Goal: Information Seeking & Learning: Learn about a topic

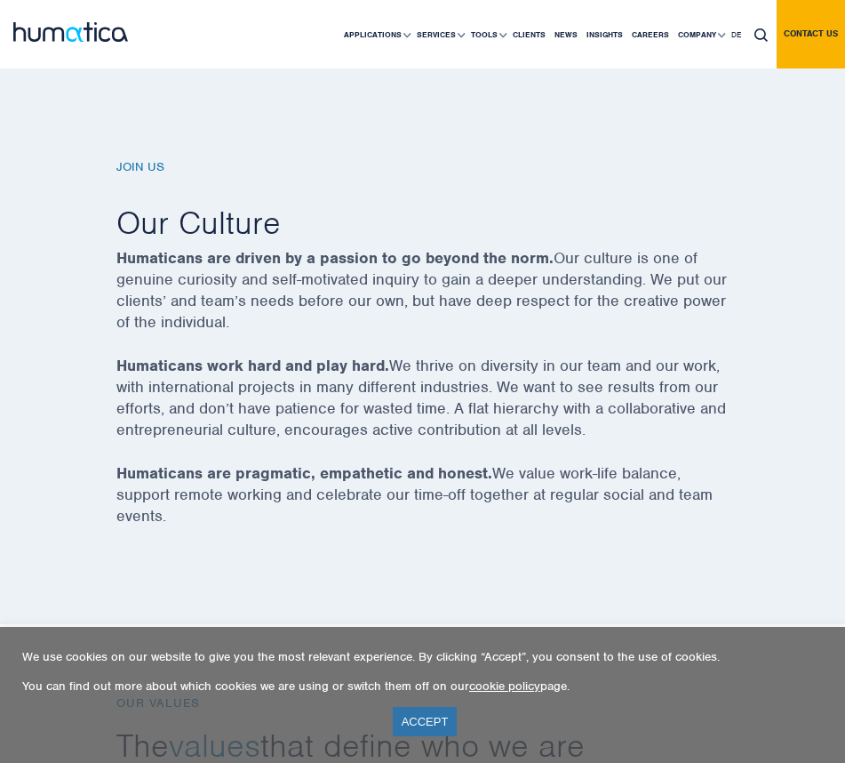
scroll to position [1089, 0]
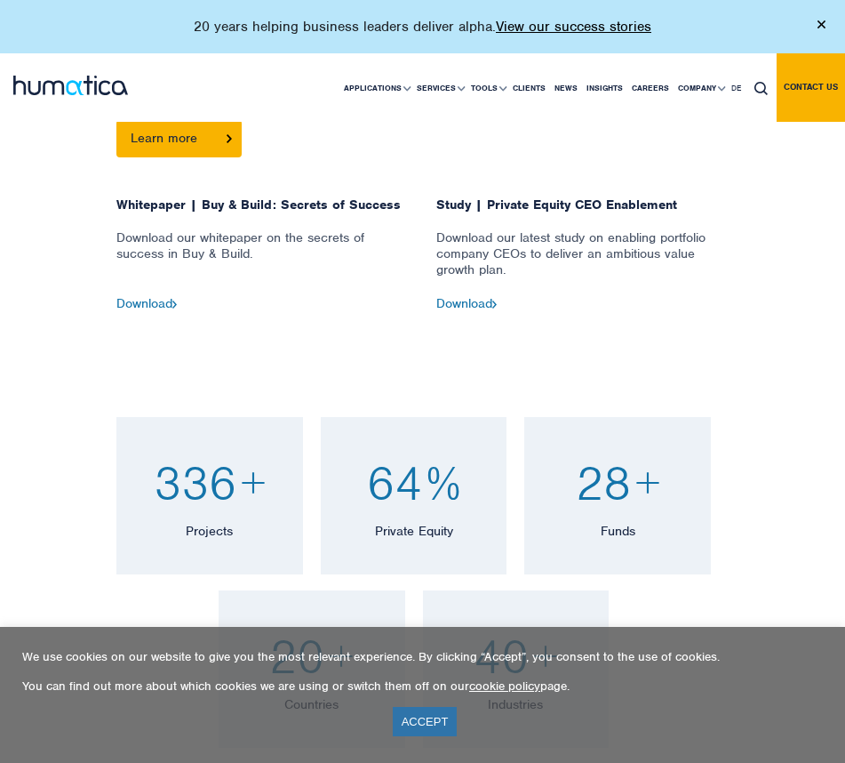
scroll to position [639, 0]
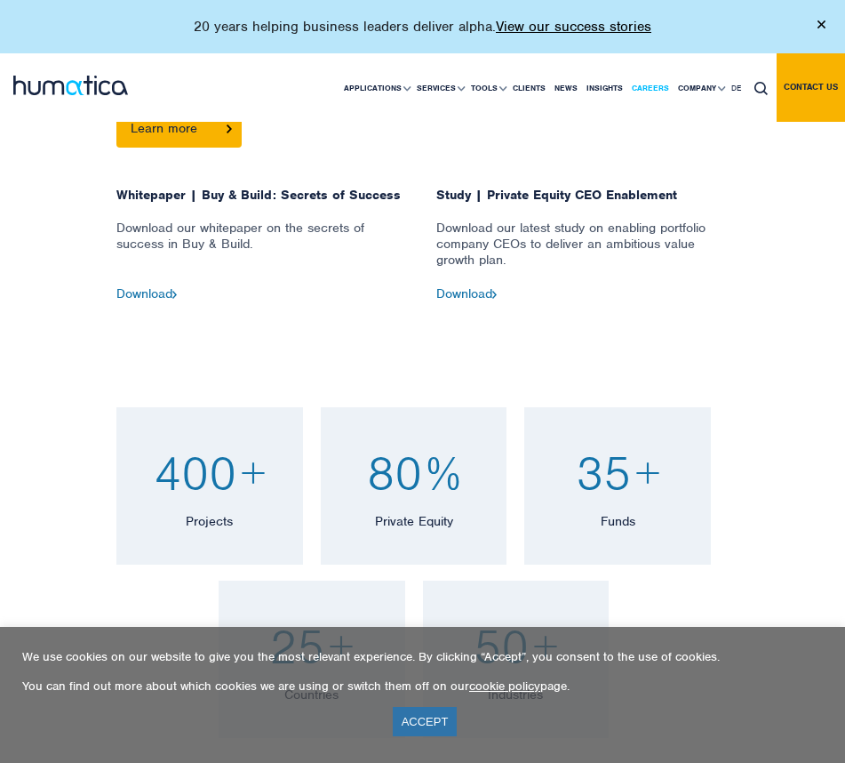
click at [655, 82] on link "Careers" at bounding box center [651, 88] width 46 height 68
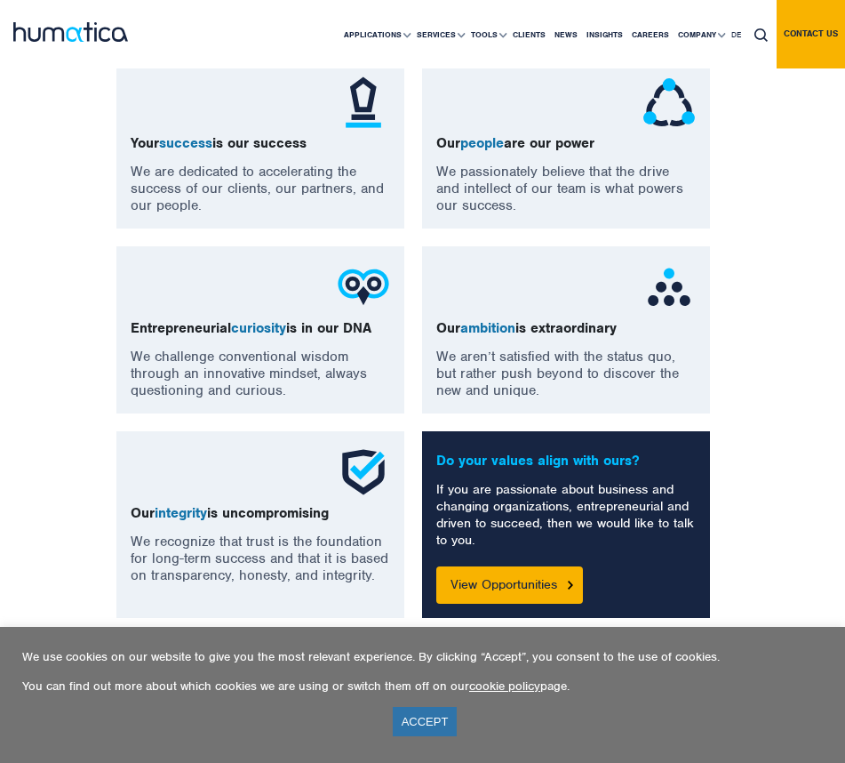
scroll to position [1579, 0]
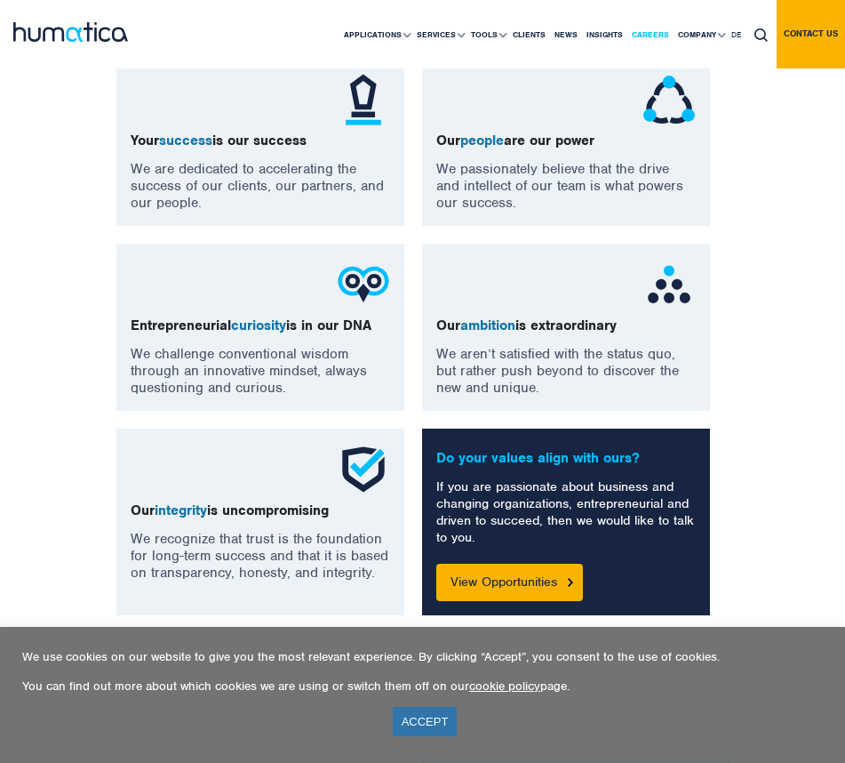
click at [636, 28] on link "Careers" at bounding box center [651, 35] width 46 height 68
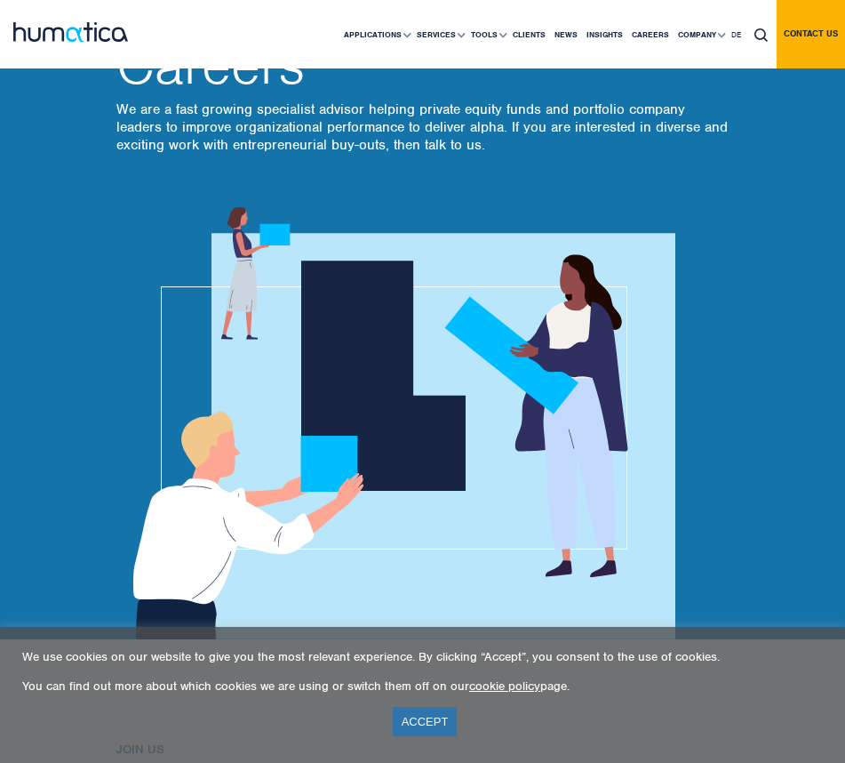
scroll to position [221, 0]
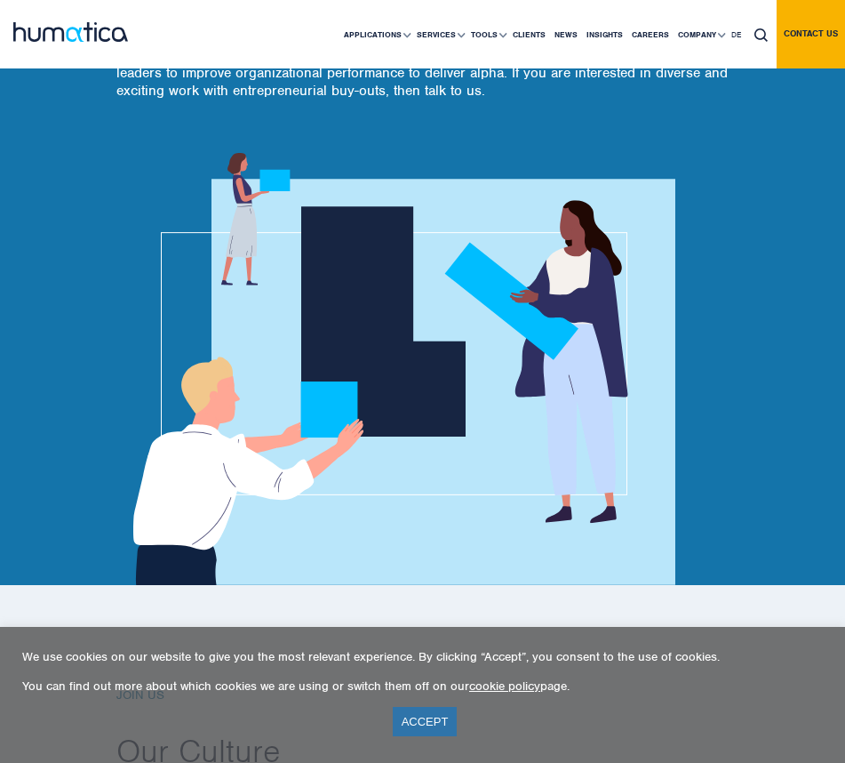
click at [327, 287] on img at bounding box center [395, 369] width 559 height 432
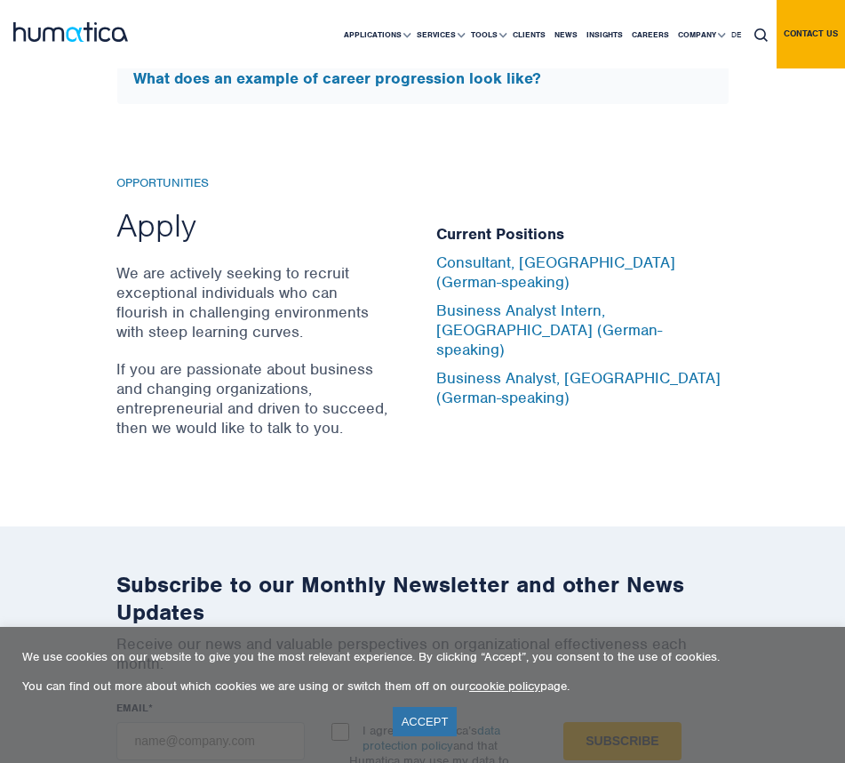
scroll to position [5965, 0]
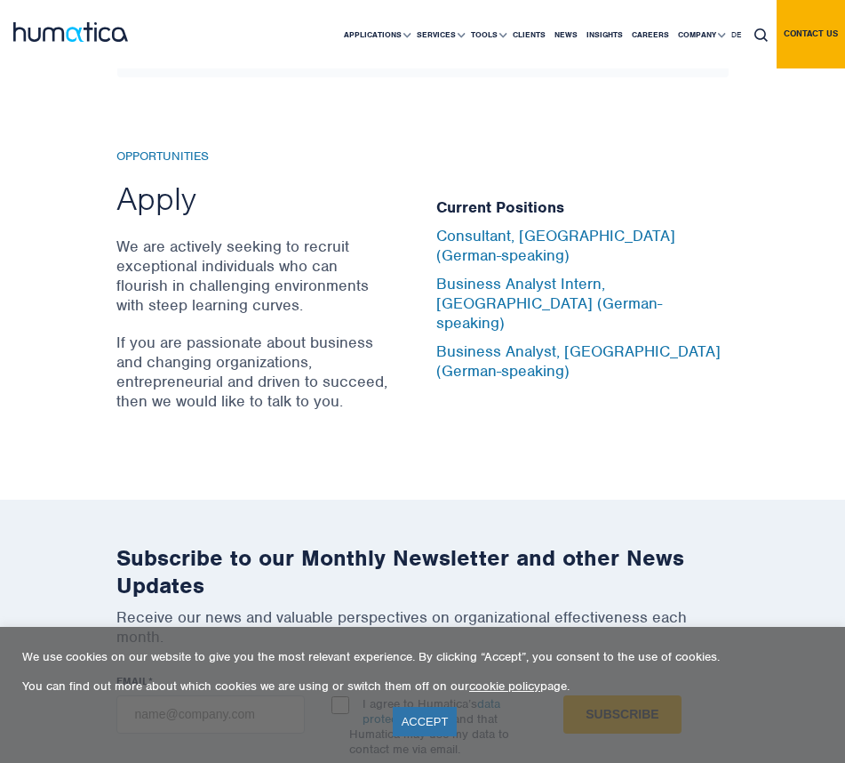
click at [279, 282] on p "We are actively seeking to recruit exceptional individuals who can flourish in …" at bounding box center [254, 275] width 276 height 78
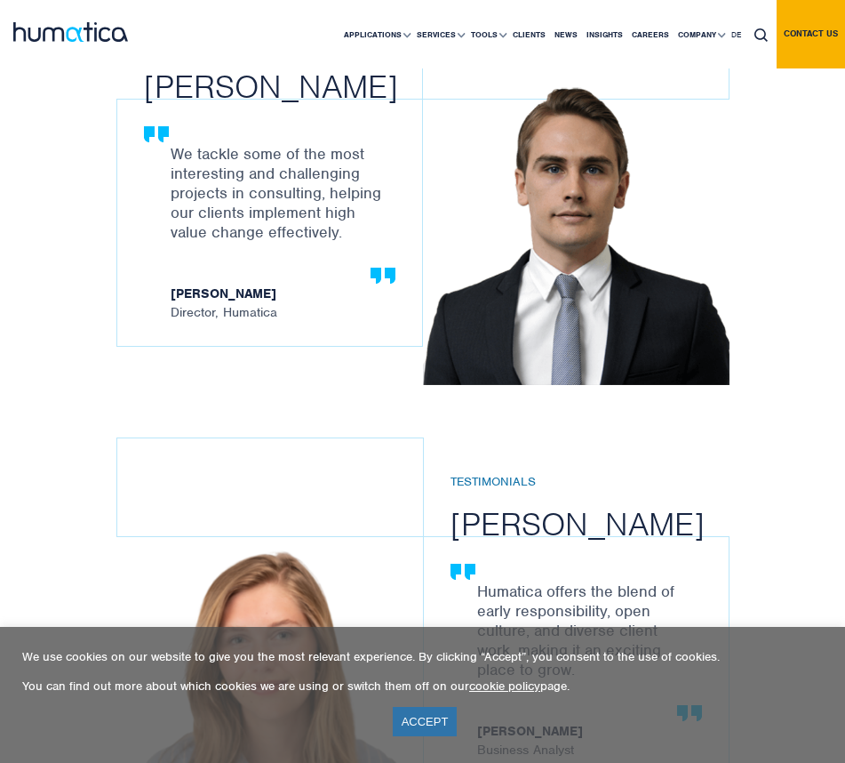
scroll to position [2337, 0]
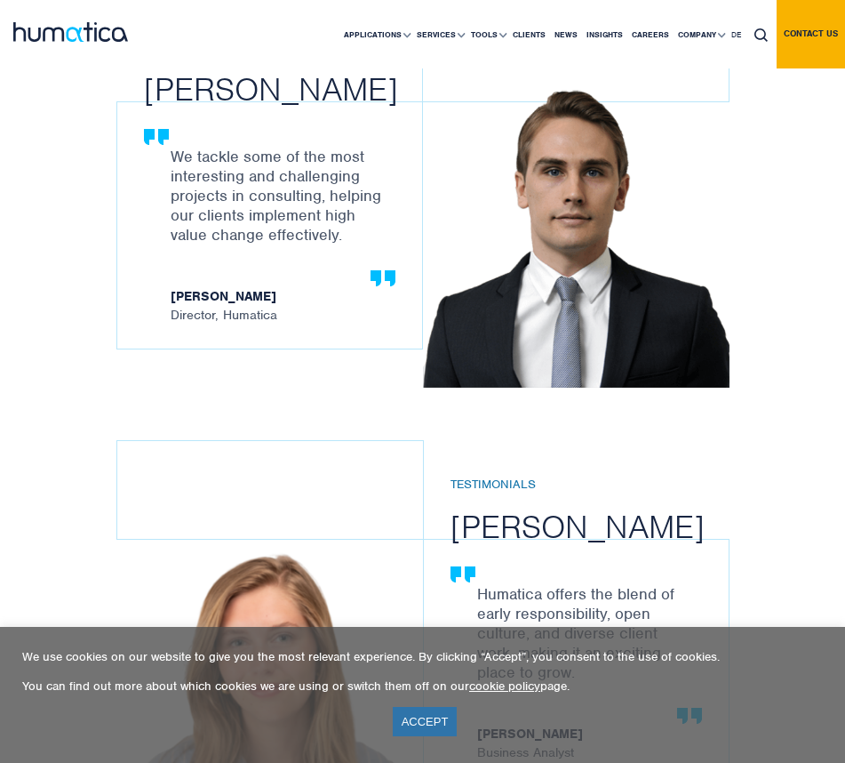
click at [202, 100] on h2 "[PERSON_NAME]" at bounding box center [296, 88] width 305 height 41
drag, startPoint x: 140, startPoint y: 92, endPoint x: 357, endPoint y: 104, distance: 218.1
click at [357, 104] on div "Testimonials Paul Simpson We tackle some of the most interesting and challengin…" at bounding box center [422, 444] width 613 height 891
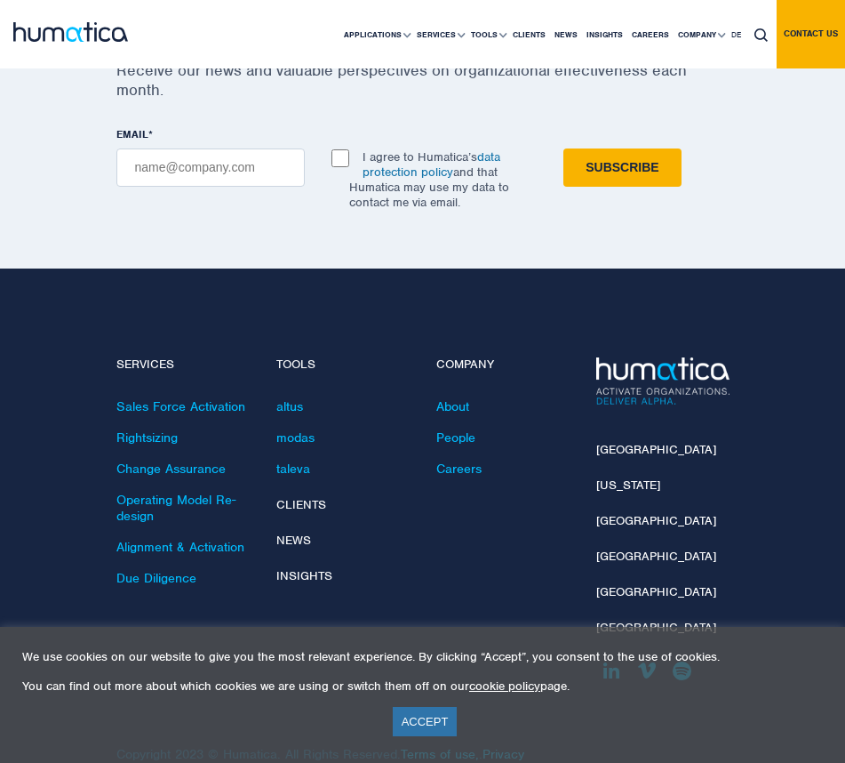
scroll to position [6583, 0]
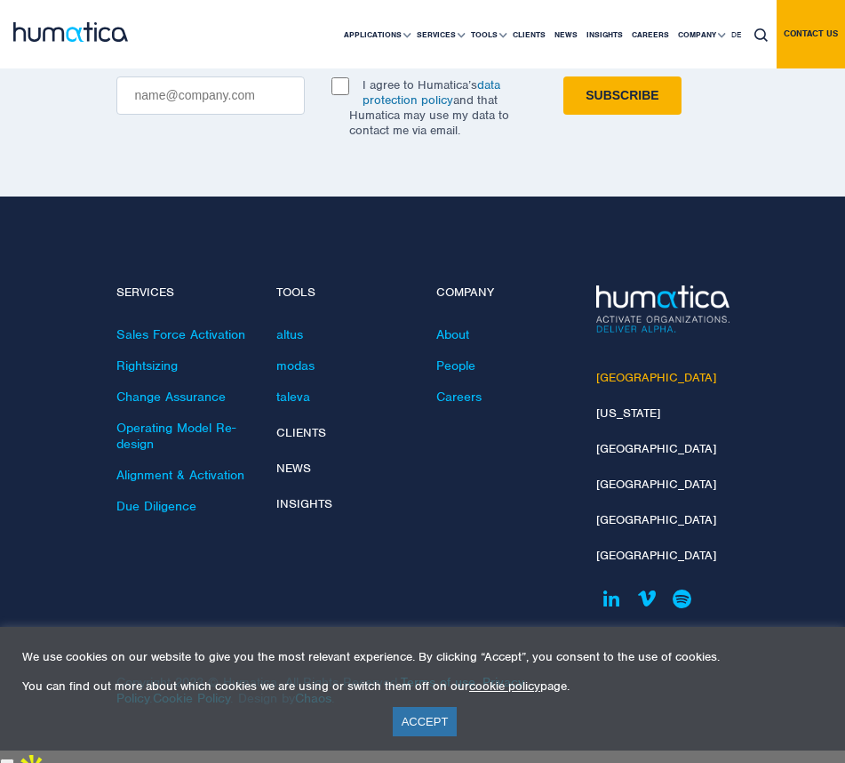
click at [620, 385] on link "[GEOGRAPHIC_DATA]" at bounding box center [656, 377] width 120 height 15
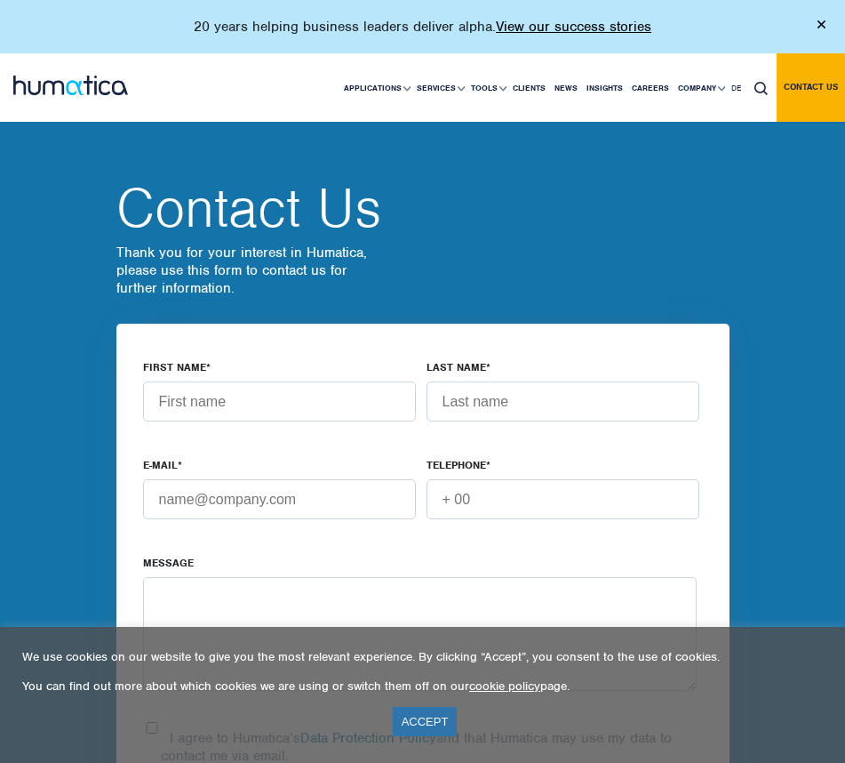
scroll to position [36, 0]
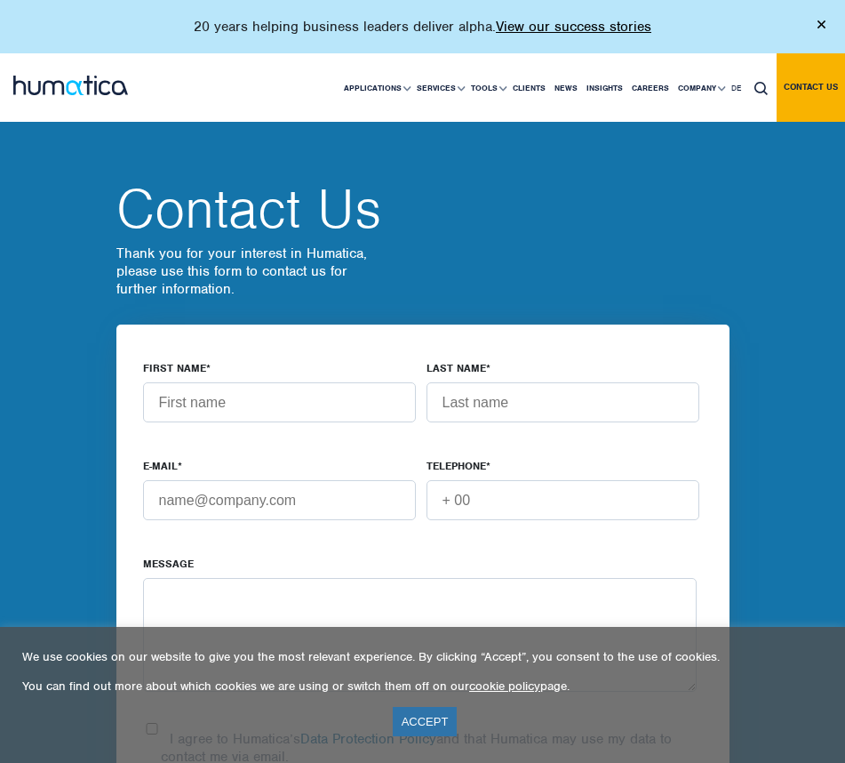
click at [284, 397] on input "FIRST NAME *" at bounding box center [280, 402] width 274 height 40
type input "Prutha"
type input "Kothari"
type input "pruthakothari21@gmail.com"
type input "+447748847614"
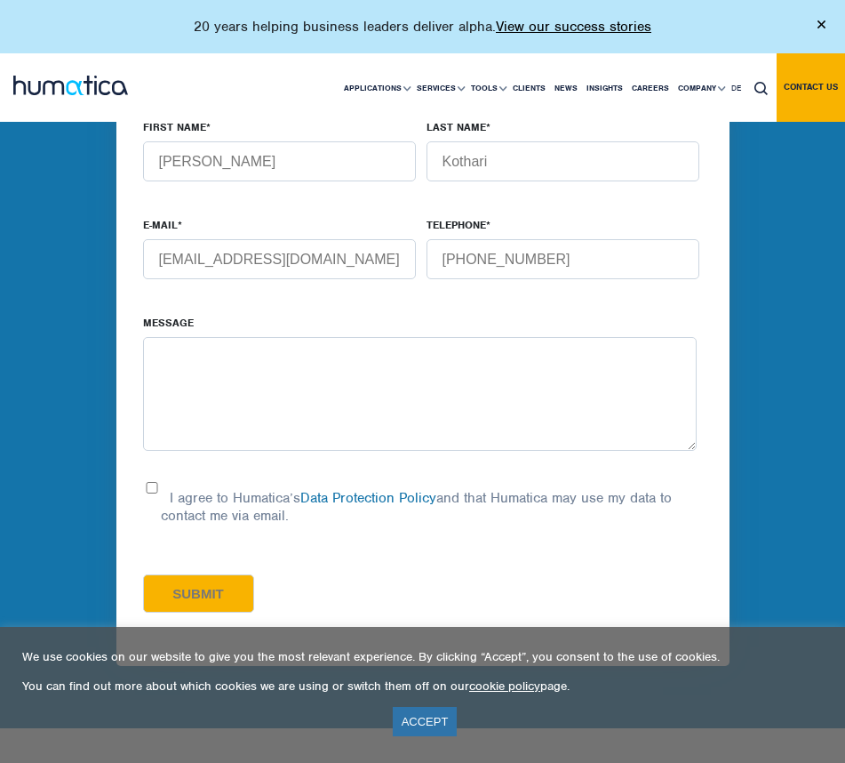
scroll to position [308, 0]
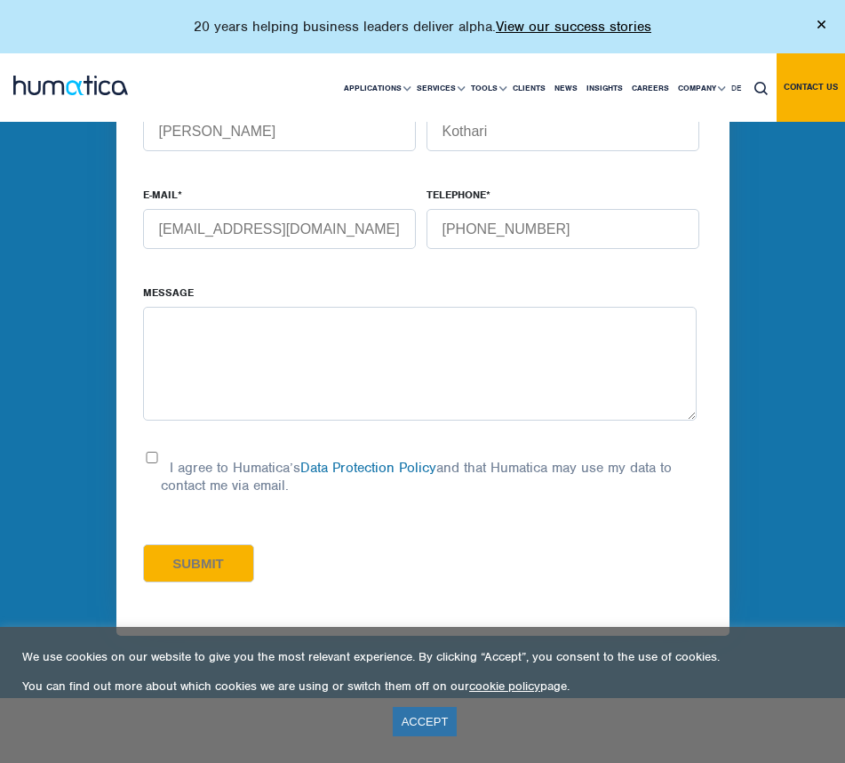
click at [290, 372] on textarea "Message" at bounding box center [420, 364] width 555 height 114
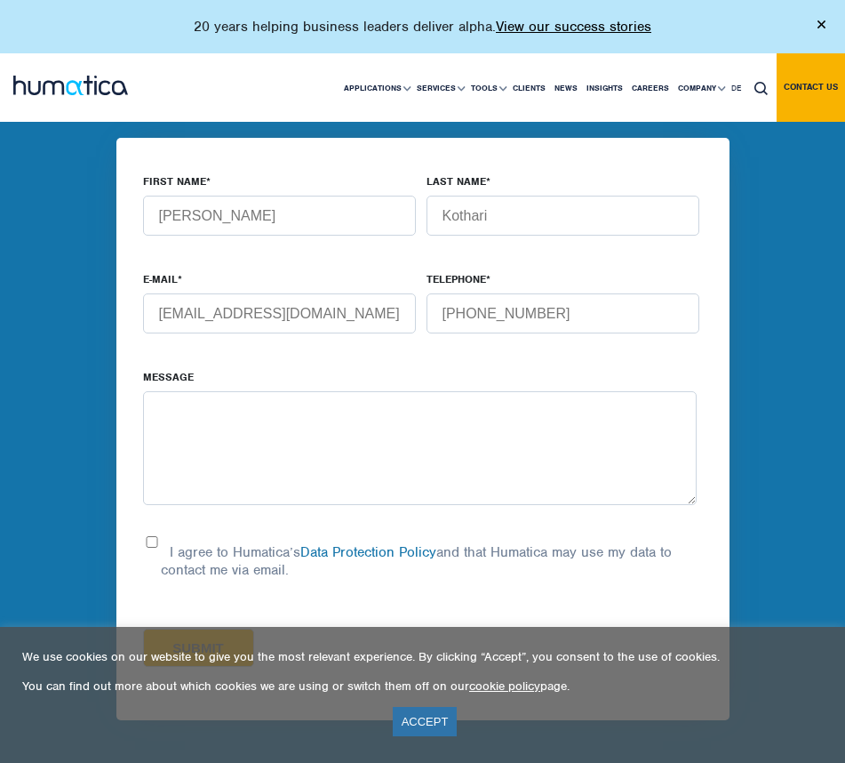
scroll to position [0, 0]
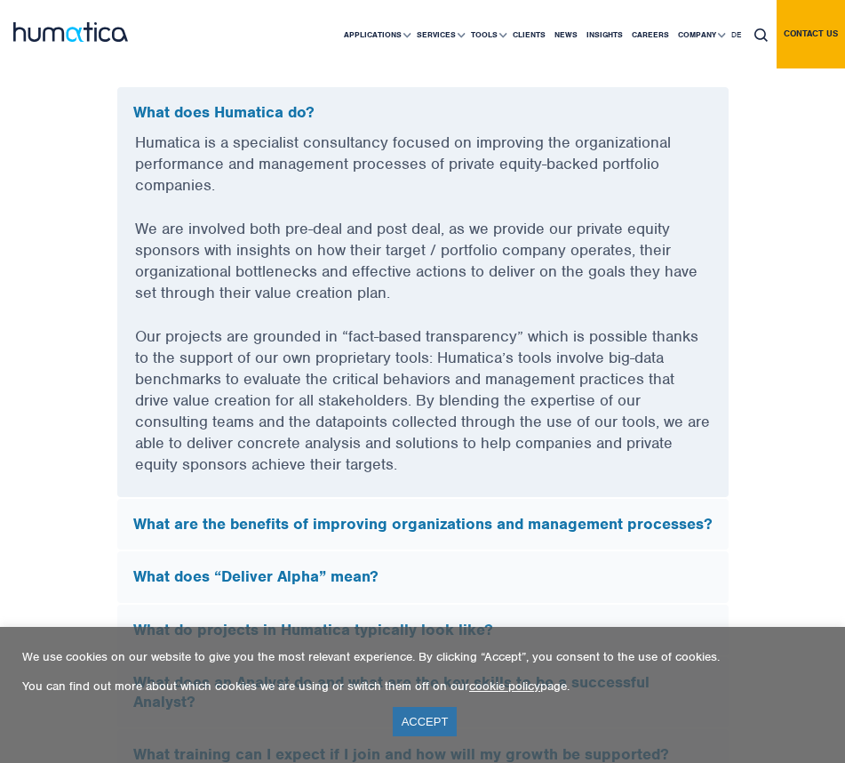
scroll to position [4824, 0]
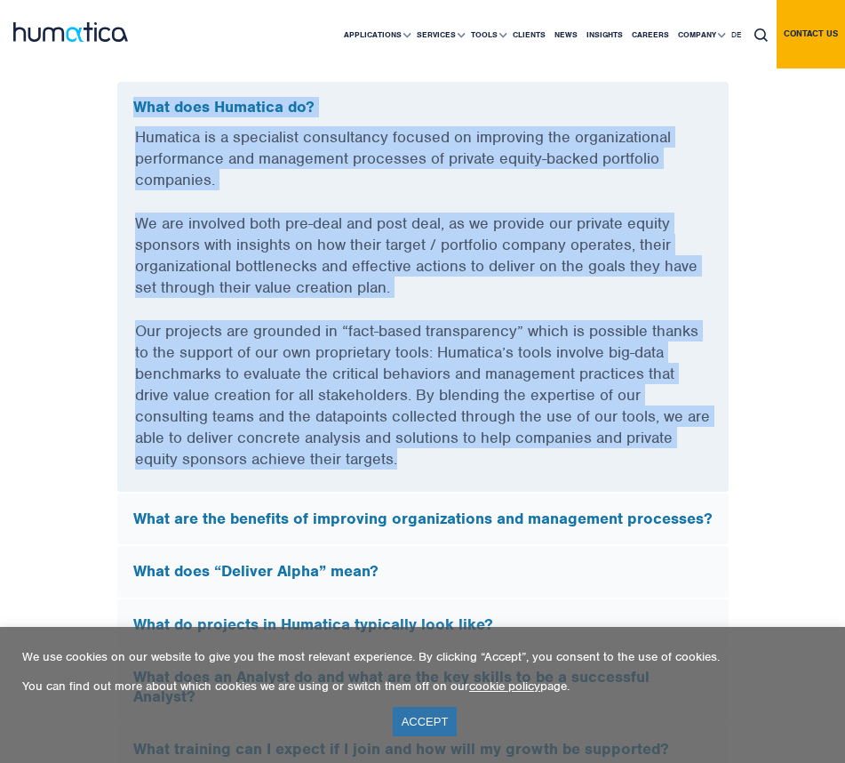
drag, startPoint x: 410, startPoint y: 462, endPoint x: 116, endPoint y: 81, distance: 481.1
click at [116, 78] on div "FAQs What does Humatica do? Humatica is a specialist consultancy focused on imp…" at bounding box center [423, 616] width 640 height 1206
copy div "Lore ipsu Dolorsit am? Consecte ad e seddoeiusm temporincid utlabor et dolorema…"
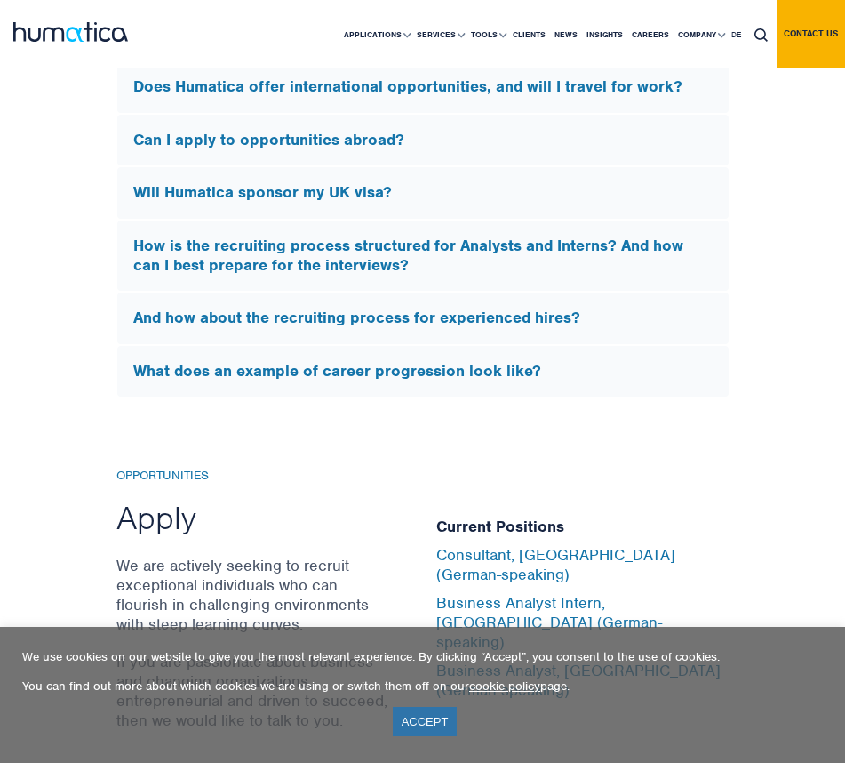
scroll to position [5630, 0]
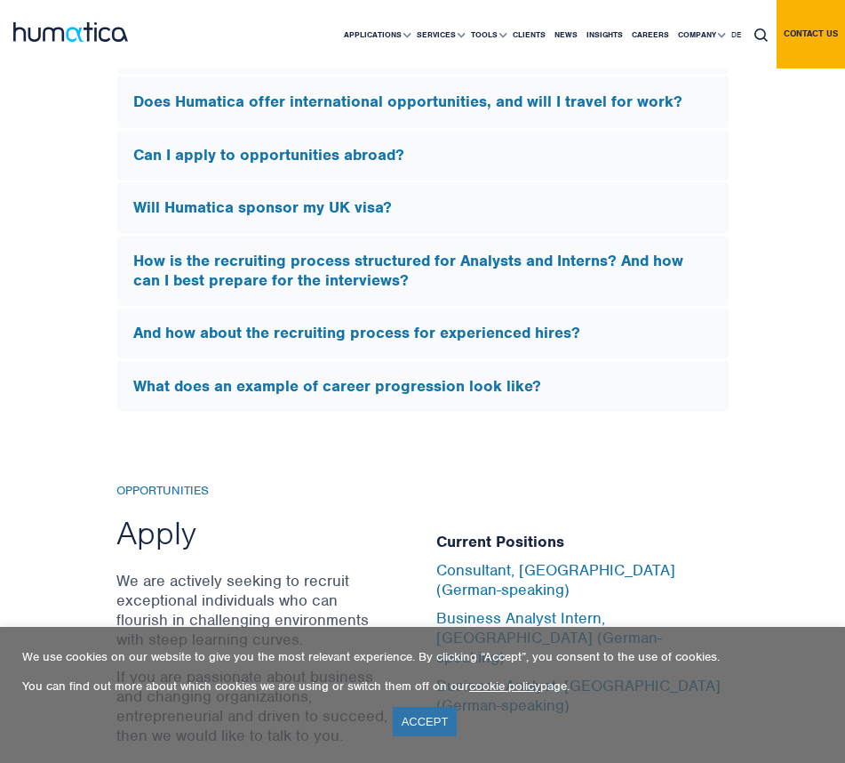
click at [268, 218] on h5 "Will Humatica sponsor my UK visa?" at bounding box center [423, 208] width 580 height 20
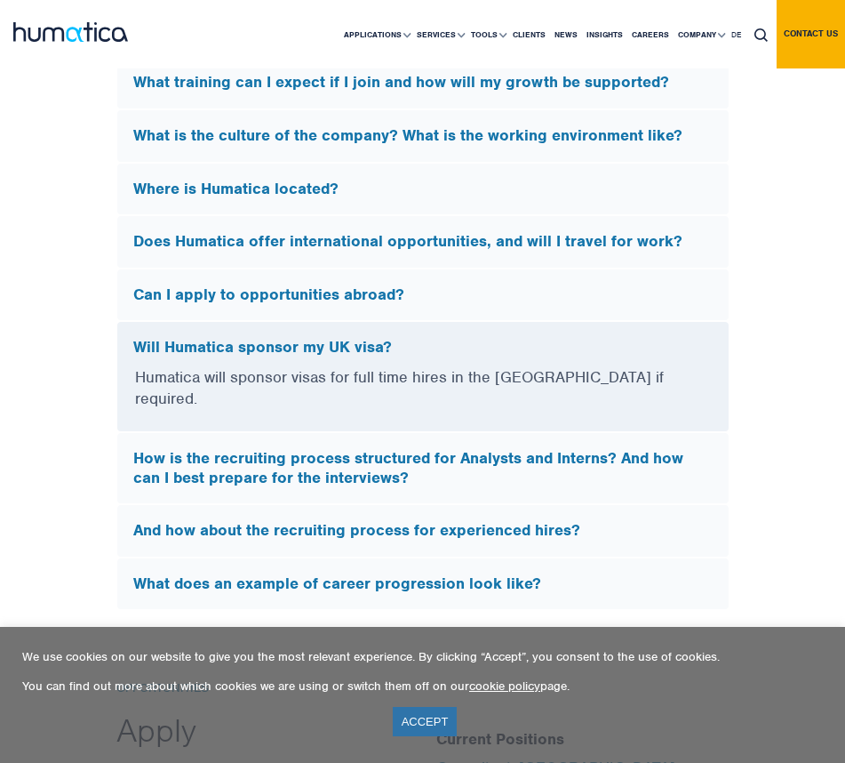
scroll to position [5116, 0]
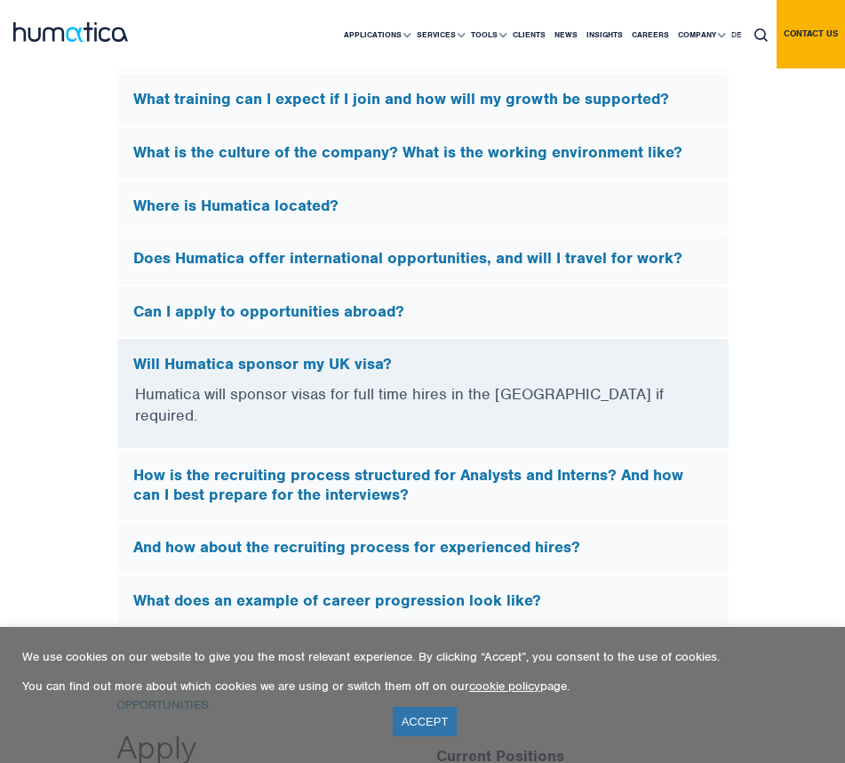
click at [275, 322] on h5 "Can I apply to opportunities abroad?" at bounding box center [423, 312] width 580 height 20
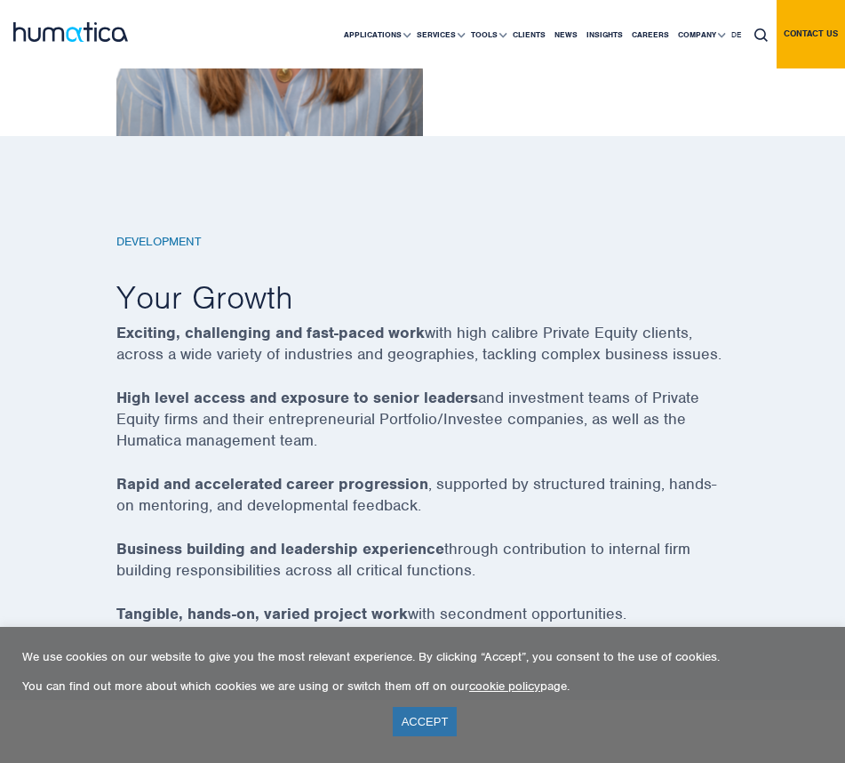
scroll to position [3137, 0]
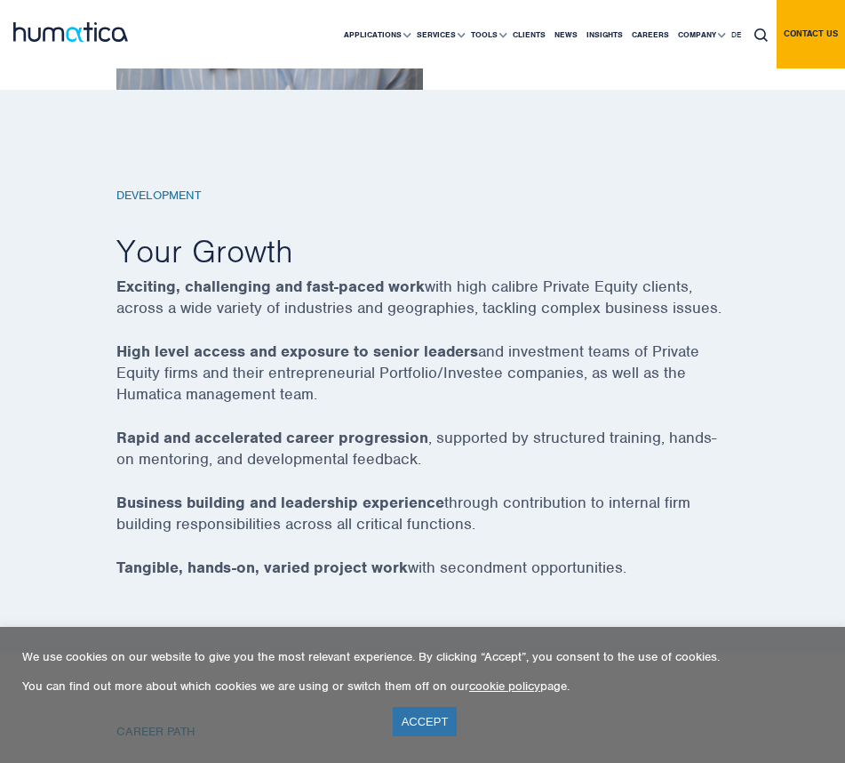
drag, startPoint x: 106, startPoint y: 233, endPoint x: 696, endPoint y: 572, distance: 680.5
click at [699, 574] on div "Development Your Growth Exciting, challenging and fast-paced work with high cal…" at bounding box center [423, 420] width 640 height 465
copy div "Your Growth Exciting, challenging and fast-paced work with high calibre Private…"
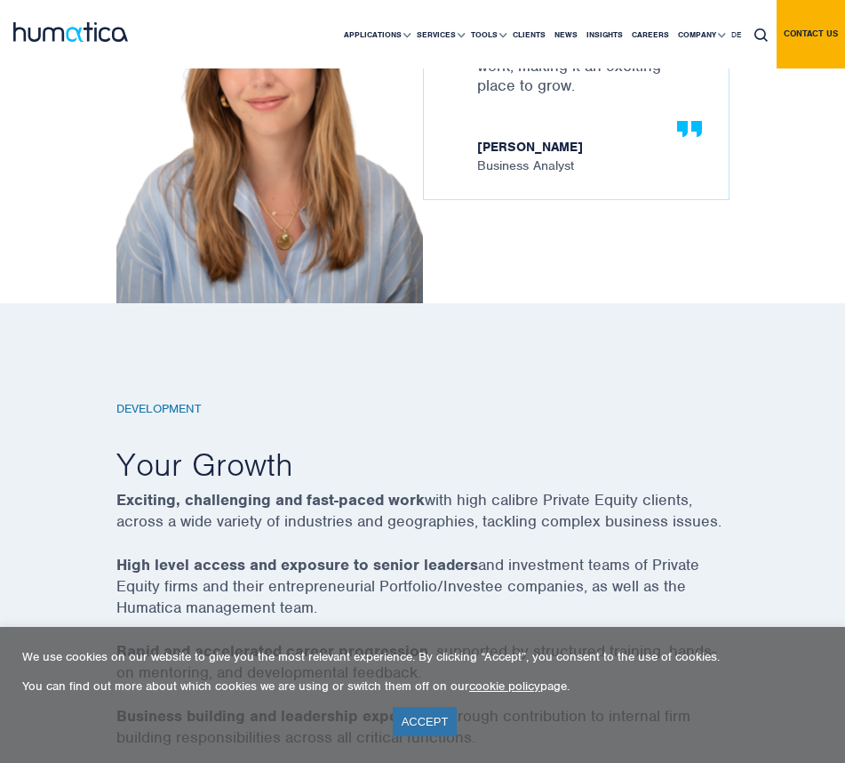
scroll to position [2632, 0]
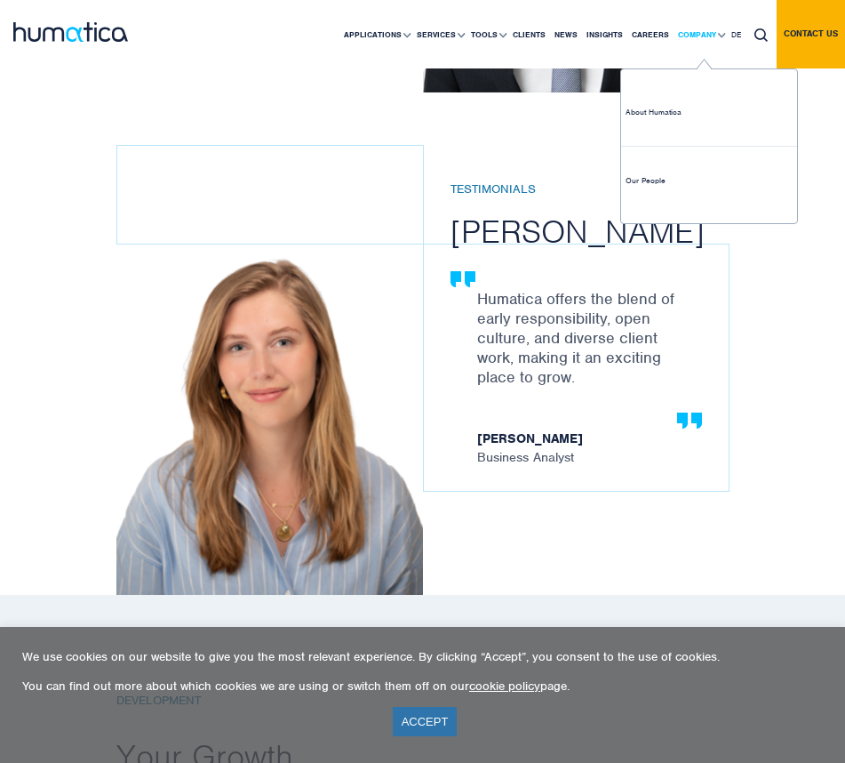
click at [719, 31] on link "Company" at bounding box center [700, 35] width 53 height 68
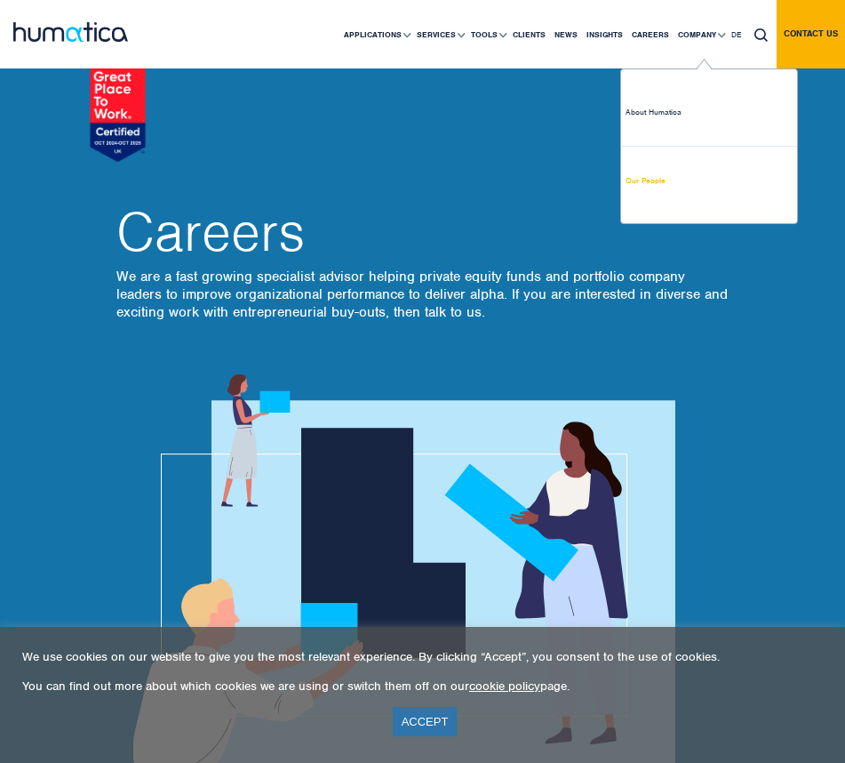
click at [650, 177] on link "Our People" at bounding box center [709, 181] width 176 height 68
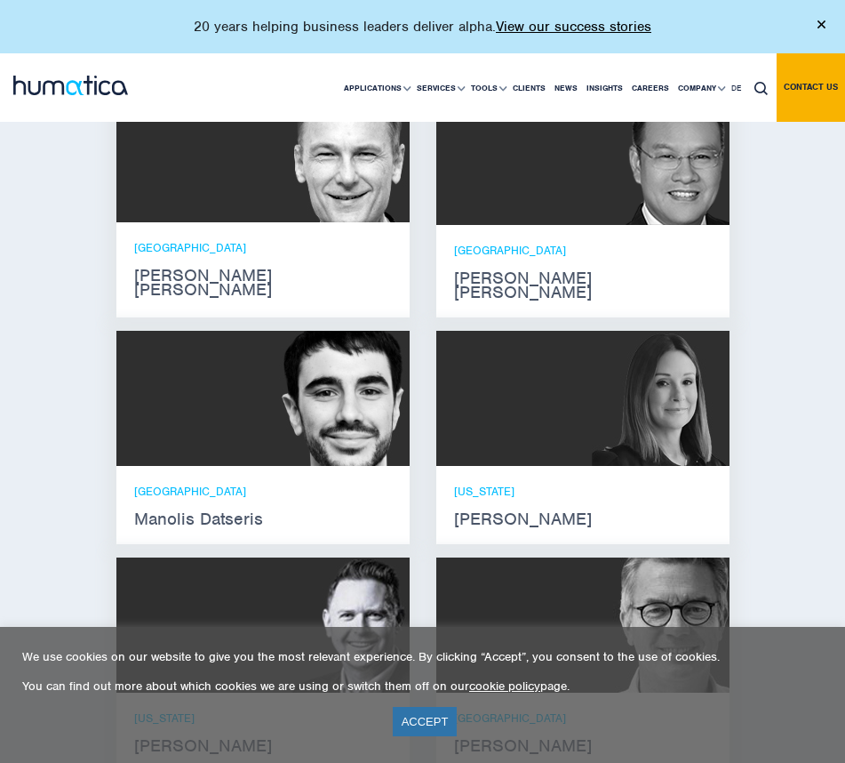
scroll to position [1532, 0]
